Goal: Task Accomplishment & Management: Complete application form

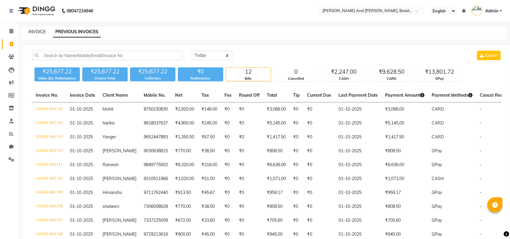
click at [35, 31] on link "INVOICE" at bounding box center [36, 31] width 17 height 5
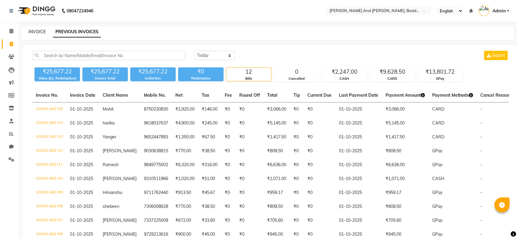
select select "4907"
select select "service"
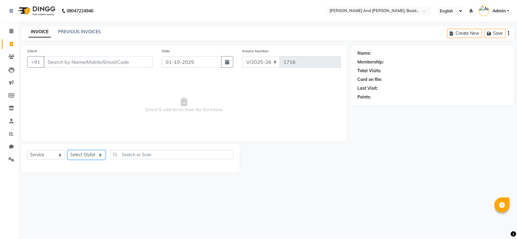
click at [88, 154] on select "Select Stylist [PERSON_NAME] [PERSON_NAME] mngr [PERSON_NAME] Sanib [PERSON_NAM…" at bounding box center [86, 154] width 38 height 9
select select "39397"
click at [67, 150] on select "Select Stylist [PERSON_NAME] [PERSON_NAME] mngr [PERSON_NAME] Sanib [PERSON_NAM…" at bounding box center [86, 154] width 38 height 9
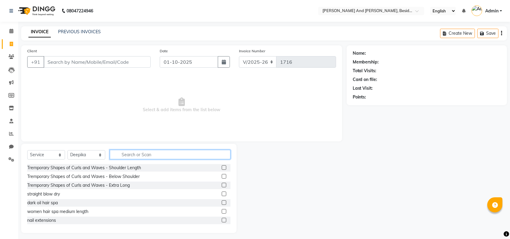
click at [130, 151] on input "text" at bounding box center [170, 154] width 121 height 9
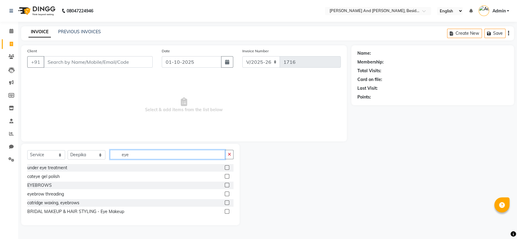
type input "eye"
click at [227, 185] on label at bounding box center [227, 185] width 5 height 5
click at [227, 185] on input "checkbox" at bounding box center [227, 186] width 4 height 4
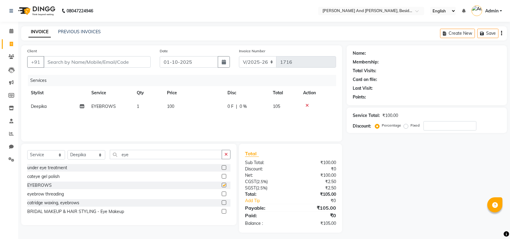
checkbox input "false"
click at [118, 63] on input "Client" at bounding box center [97, 62] width 107 height 12
type input "8"
type input "0"
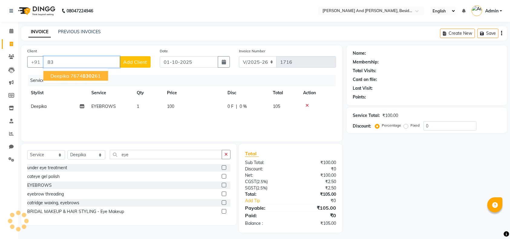
type input "8"
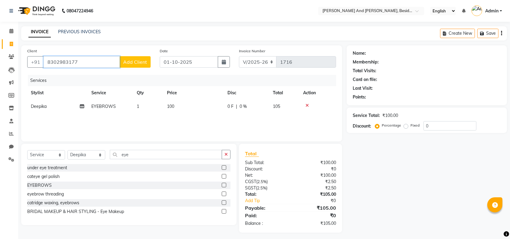
type input "8302983177"
click at [133, 59] on span "Add Client" at bounding box center [135, 62] width 24 height 6
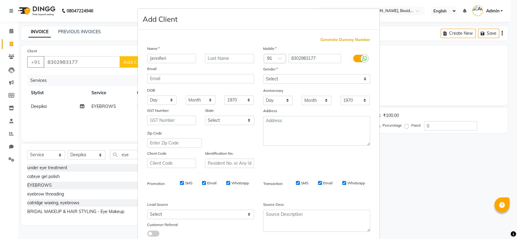
type input "Jenniferi"
click at [275, 76] on select "Select [DEMOGRAPHIC_DATA] [DEMOGRAPHIC_DATA] Other Prefer Not To Say" at bounding box center [316, 78] width 107 height 9
select select "[DEMOGRAPHIC_DATA]"
click at [263, 74] on select "Select [DEMOGRAPHIC_DATA] [DEMOGRAPHIC_DATA] Other Prefer Not To Say" at bounding box center [316, 78] width 107 height 9
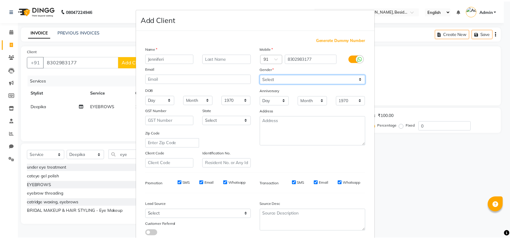
scroll to position [39, 0]
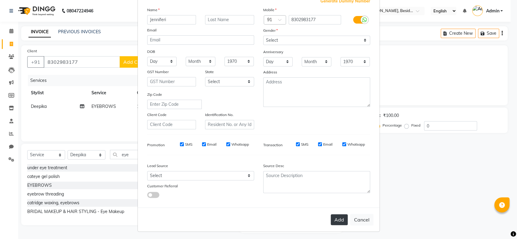
click at [331, 217] on button "Add" at bounding box center [339, 220] width 17 height 11
select select
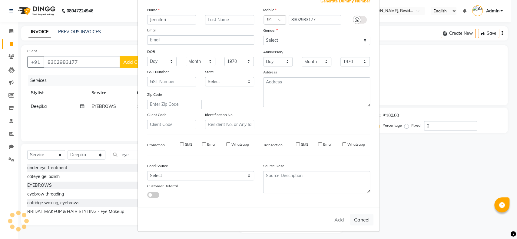
select select
checkbox input "false"
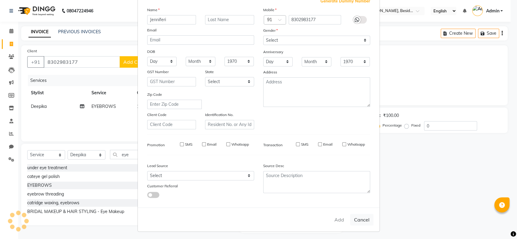
checkbox input "false"
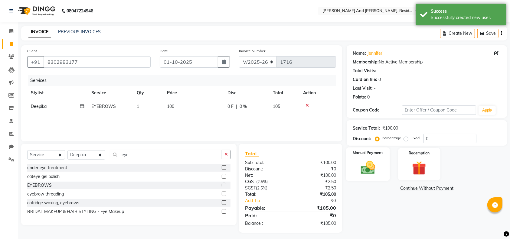
click at [360, 170] on img at bounding box center [368, 168] width 24 height 17
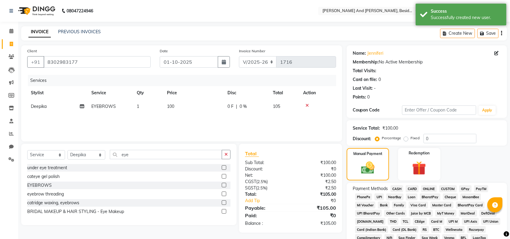
click at [465, 189] on span "GPay" at bounding box center [465, 189] width 12 height 7
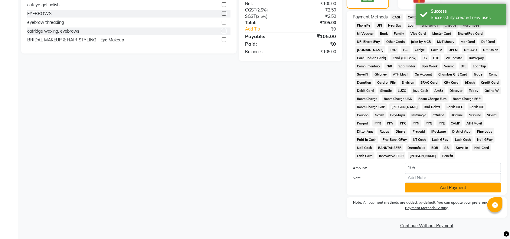
click at [459, 183] on button "Add Payment" at bounding box center [453, 187] width 96 height 9
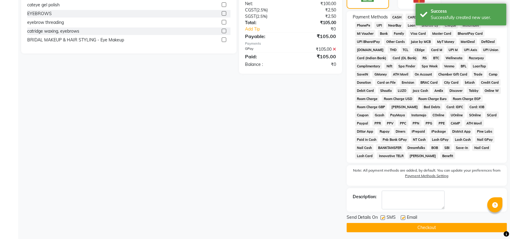
click at [434, 227] on button "Checkout" at bounding box center [427, 227] width 160 height 9
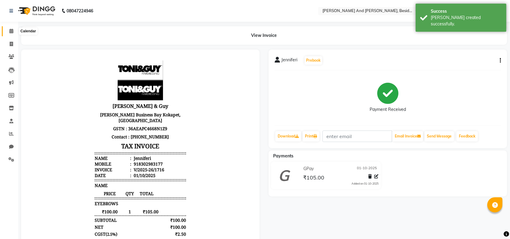
click at [11, 30] on icon at bounding box center [11, 31] width 4 height 5
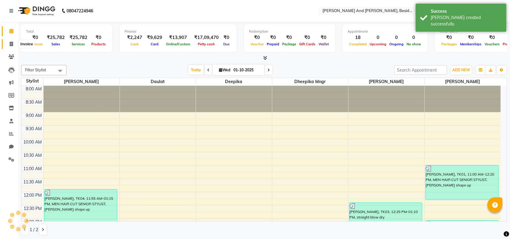
click at [12, 41] on span at bounding box center [11, 44] width 11 height 7
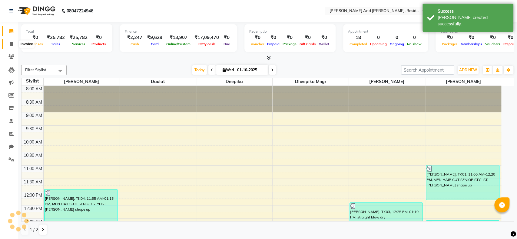
select select "4907"
select select "service"
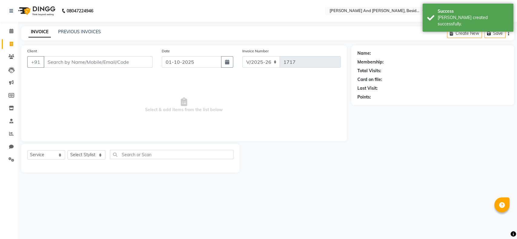
click at [70, 28] on div "INVOICE PREVIOUS INVOICES Create New Save" at bounding box center [267, 33] width 492 height 14
click at [70, 30] on link "PREVIOUS INVOICES" at bounding box center [79, 31] width 43 height 5
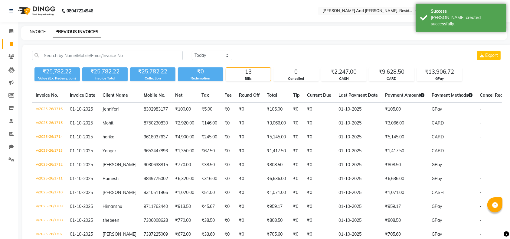
click at [36, 33] on link "INVOICE" at bounding box center [36, 31] width 17 height 5
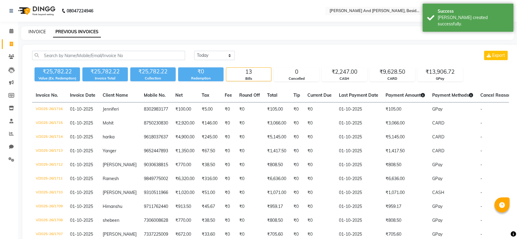
select select "4907"
select select "service"
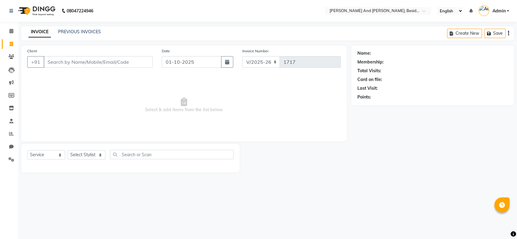
click at [105, 98] on span "Select & add items from the list below" at bounding box center [183, 105] width 313 height 61
click at [90, 152] on select "Select Stylist [PERSON_NAME] [PERSON_NAME] mngr [PERSON_NAME] Sanib [PERSON_NAM…" at bounding box center [86, 154] width 38 height 9
select select "40717"
click at [67, 150] on select "Select Stylist [PERSON_NAME] [PERSON_NAME] mngr [PERSON_NAME] Sanib [PERSON_NAM…" at bounding box center [86, 154] width 38 height 9
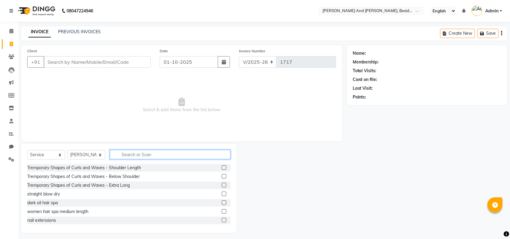
click at [141, 152] on input "text" at bounding box center [170, 154] width 121 height 9
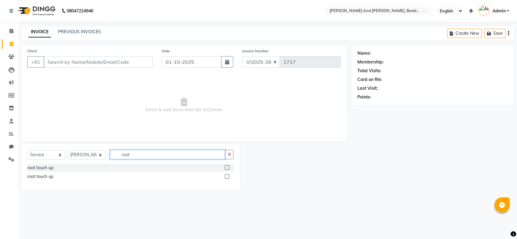
type input "root"
click at [226, 168] on label at bounding box center [227, 168] width 5 height 5
click at [226, 168] on input "checkbox" at bounding box center [227, 168] width 4 height 4
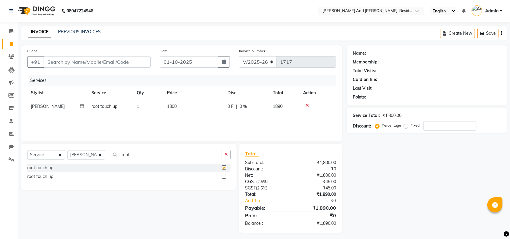
checkbox input "false"
click at [143, 154] on input "root" at bounding box center [166, 154] width 112 height 9
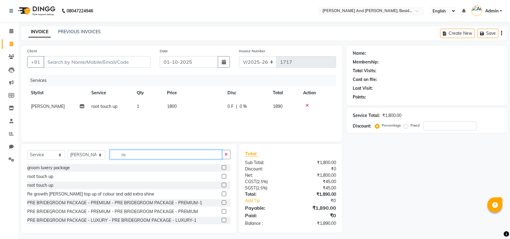
type input "r"
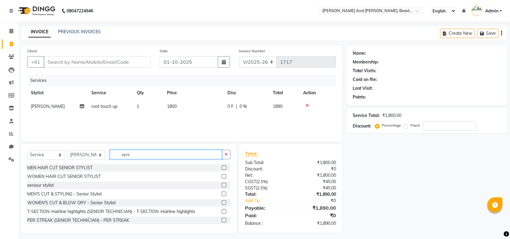
type input "seni"
click at [222, 177] on label at bounding box center [224, 176] width 5 height 5
click at [222, 177] on input "checkbox" at bounding box center [224, 177] width 4 height 4
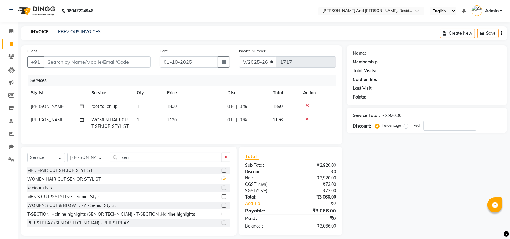
checkbox input "false"
click at [77, 64] on input "Client" at bounding box center [97, 62] width 107 height 12
type input "9"
type input "0"
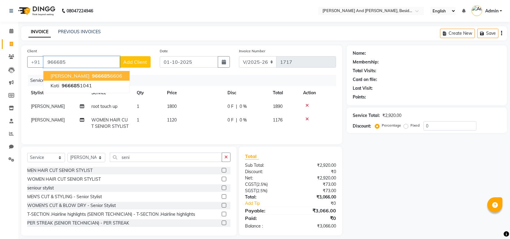
click at [80, 76] on span "[PERSON_NAME]" at bounding box center [70, 76] width 39 height 6
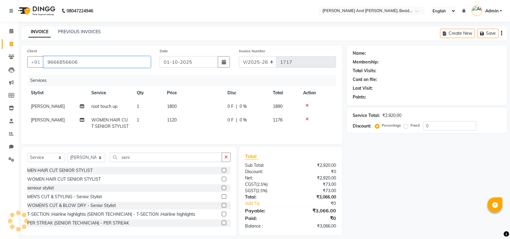
type input "9666856606"
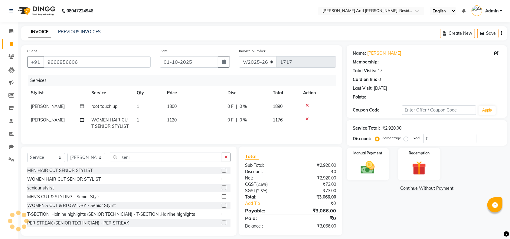
select select "1: Object"
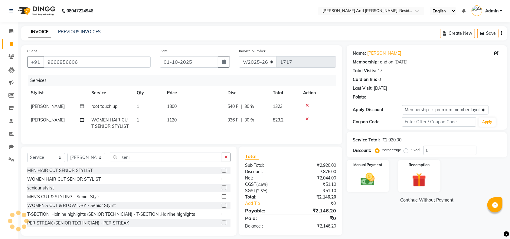
type input "30"
click at [247, 108] on span "30 %" at bounding box center [250, 107] width 10 height 6
select select "40717"
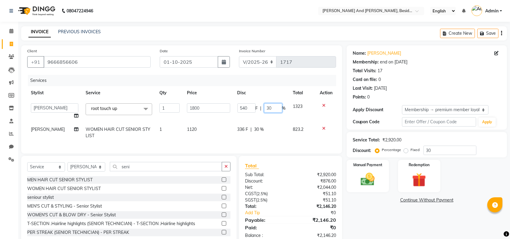
click at [277, 109] on input "30" at bounding box center [273, 108] width 18 height 9
type input "3"
type input "10"
click at [264, 129] on td "336 F | 30 %" at bounding box center [262, 133] width 56 height 20
select select "40717"
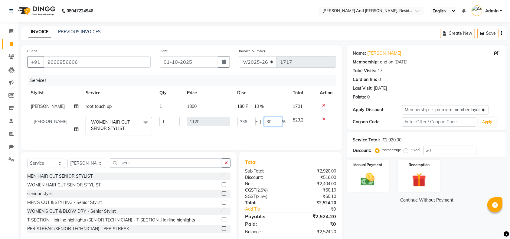
click at [275, 123] on input "30" at bounding box center [273, 121] width 18 height 9
type input "3"
type input "20"
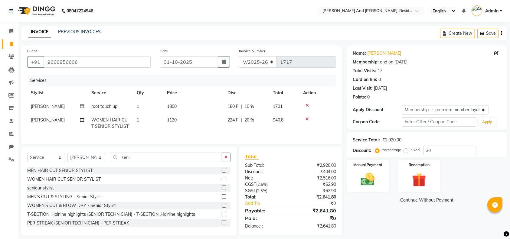
click at [383, 209] on div "Name: [PERSON_NAME] Membership: end on [DATE] Total Visits: 17 Card on file: 0 …" at bounding box center [429, 140] width 165 height 191
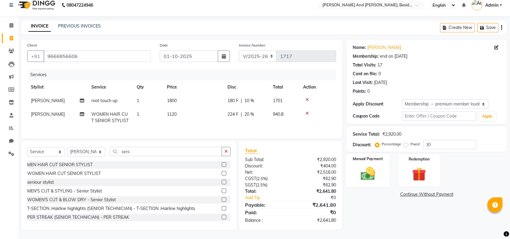
click at [363, 166] on img at bounding box center [368, 174] width 24 height 17
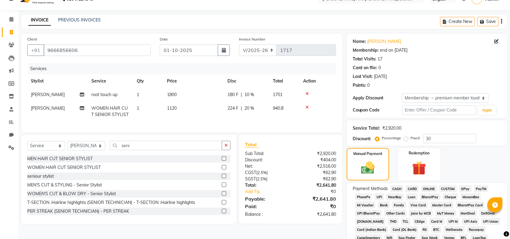
click at [397, 190] on span "CASH" at bounding box center [397, 189] width 13 height 7
click at [256, 93] on div "180 F | 10 %" at bounding box center [247, 95] width 38 height 6
select select "40717"
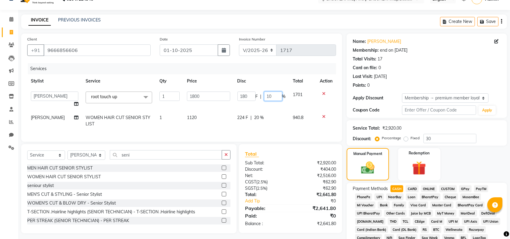
click at [273, 96] on input "10" at bounding box center [273, 96] width 18 height 9
type input "12"
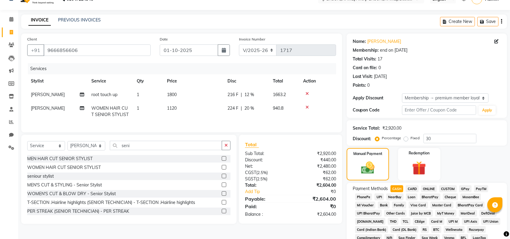
click at [290, 126] on div "Services Stylist Service Qty Price Disc Total Action [PERSON_NAME] touch up 1 1…" at bounding box center [181, 94] width 309 height 63
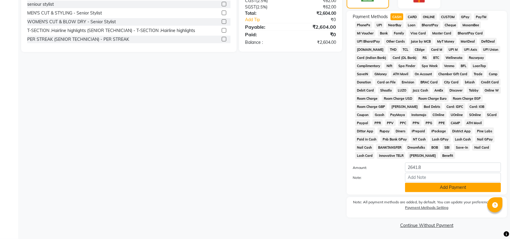
click at [418, 190] on button "Add Payment" at bounding box center [453, 187] width 96 height 9
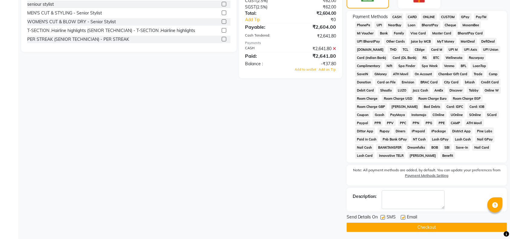
click at [418, 228] on button "Checkout" at bounding box center [427, 227] width 160 height 9
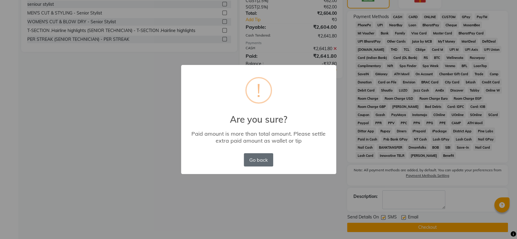
click at [260, 160] on button "Go back" at bounding box center [258, 159] width 29 height 13
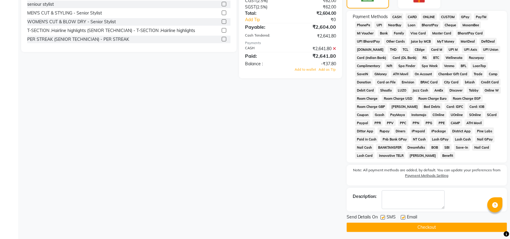
click at [335, 51] on icon at bounding box center [334, 49] width 3 height 4
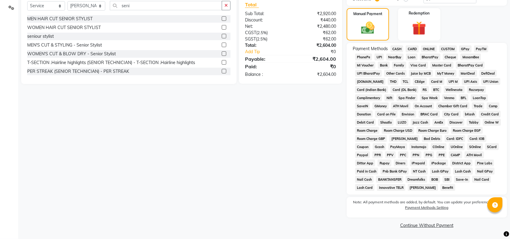
scroll to position [152, 0]
click at [398, 48] on span "CASH" at bounding box center [397, 48] width 13 height 7
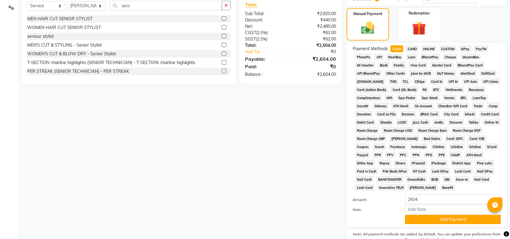
scroll to position [184, 0]
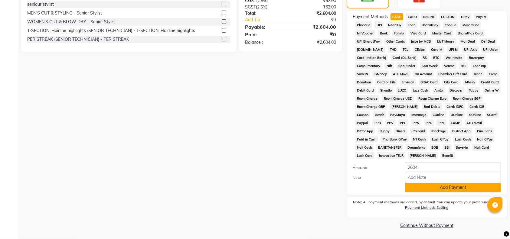
click at [437, 188] on button "Add Payment" at bounding box center [453, 187] width 96 height 9
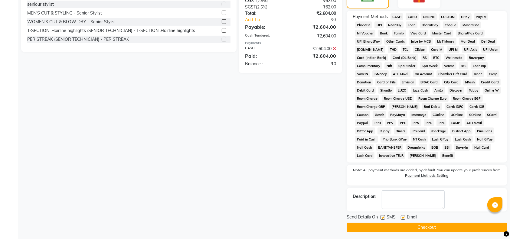
click at [415, 227] on button "Checkout" at bounding box center [427, 227] width 160 height 9
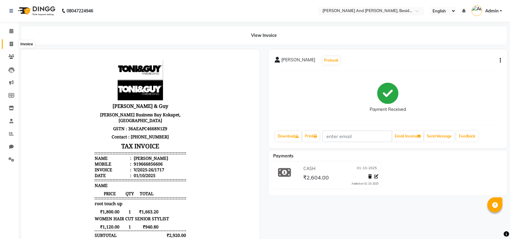
click at [13, 42] on span at bounding box center [11, 44] width 11 height 7
select select "service"
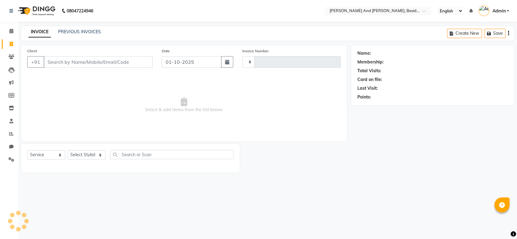
type input "1718"
select select "4907"
click at [62, 33] on link "PREVIOUS INVOICES" at bounding box center [79, 31] width 43 height 5
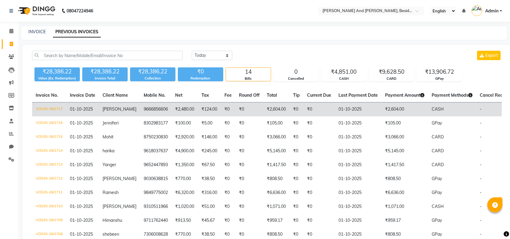
click at [140, 114] on td "9666856606" at bounding box center [155, 110] width 31 height 14
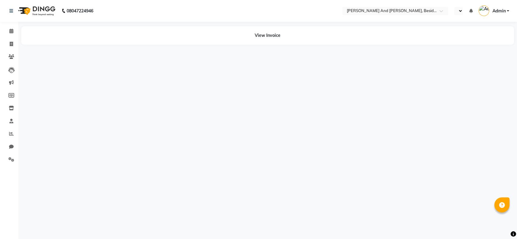
select select "en"
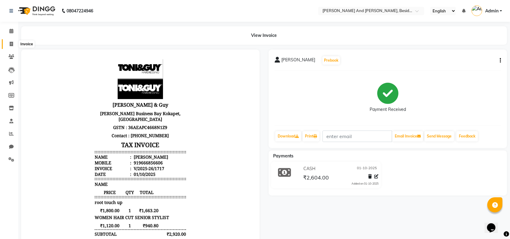
click at [10, 42] on icon at bounding box center [11, 44] width 3 height 5
select select "service"
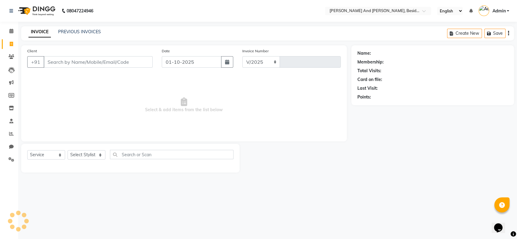
select select "4907"
type input "1718"
click at [72, 31] on link "PREVIOUS INVOICES" at bounding box center [79, 31] width 43 height 5
